Goal: Task Accomplishment & Management: Manage account settings

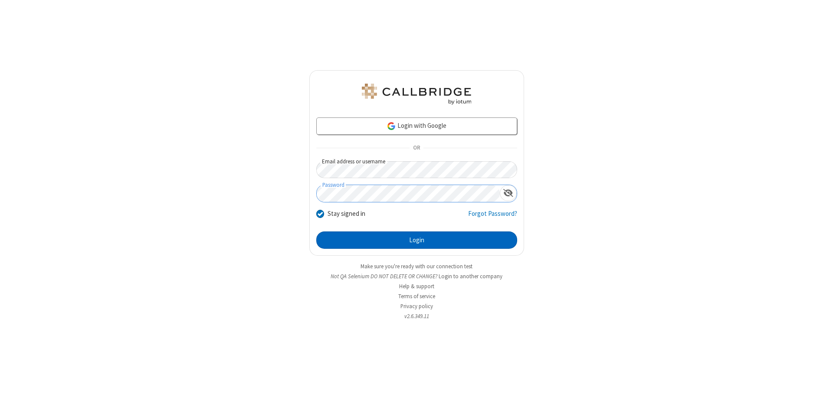
click at [417, 240] on button "Login" at bounding box center [416, 240] width 201 height 17
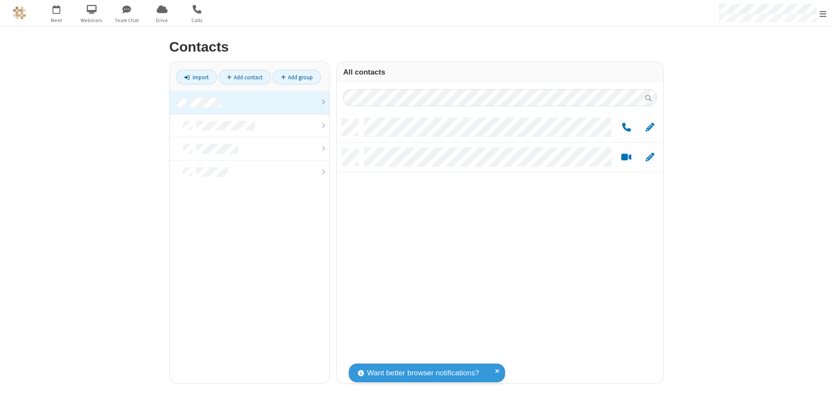
scroll to position [265, 320]
click at [250, 102] on link at bounding box center [250, 102] width 160 height 23
click at [650, 127] on span "Edit" at bounding box center [650, 127] width 9 height 11
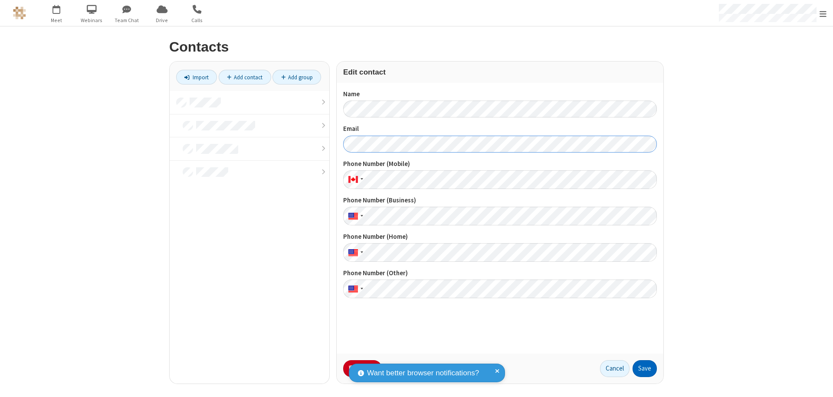
click at [645, 369] on button "Save" at bounding box center [645, 369] width 24 height 17
